Goal: Task Accomplishment & Management: Use online tool/utility

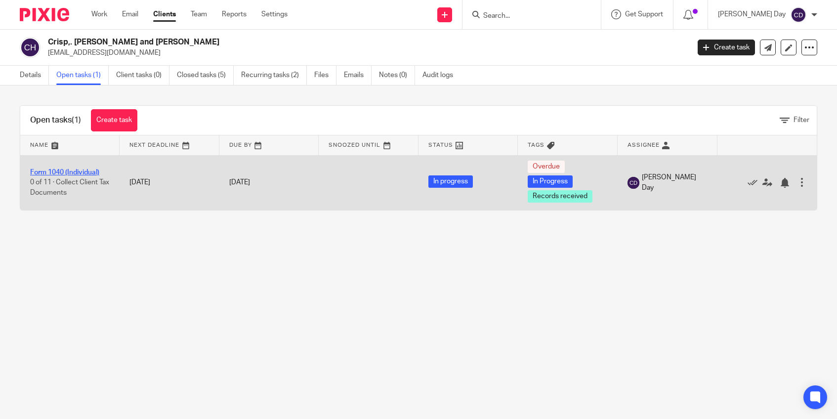
click at [78, 172] on link "Form 1040 (Individual)" at bounding box center [64, 172] width 69 height 7
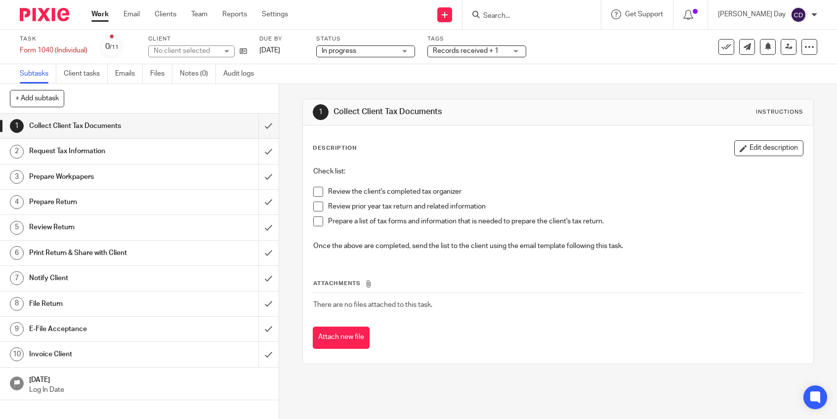
click at [473, 52] on span "Records received + 1" at bounding box center [466, 50] width 66 height 7
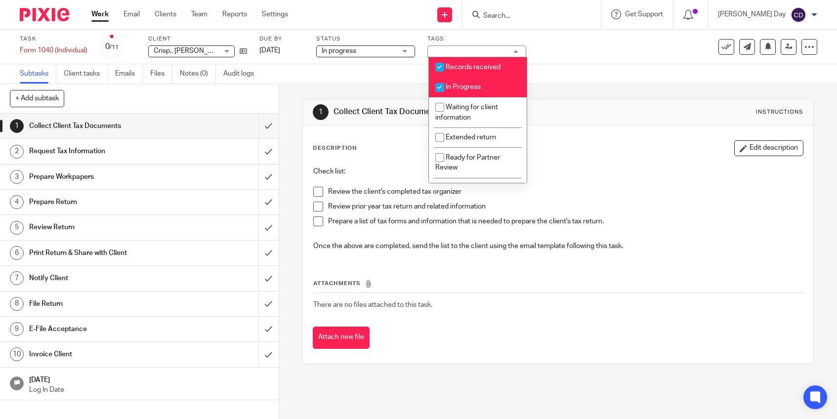
click at [471, 66] on span "Records received" at bounding box center [473, 67] width 55 height 7
checkbox input "false"
click at [566, 72] on div "Subtasks Client tasks Emails Files Notes (0) Audit logs" at bounding box center [418, 74] width 837 height 20
